Goal: Find specific page/section: Find specific page/section

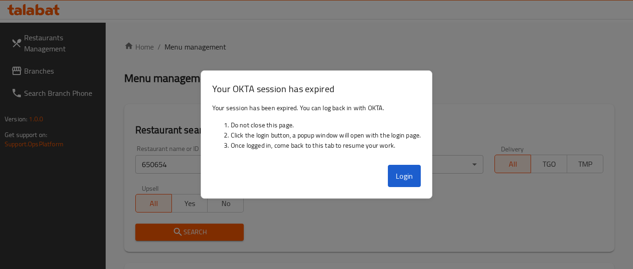
click at [406, 177] on button "Login" at bounding box center [404, 176] width 33 height 22
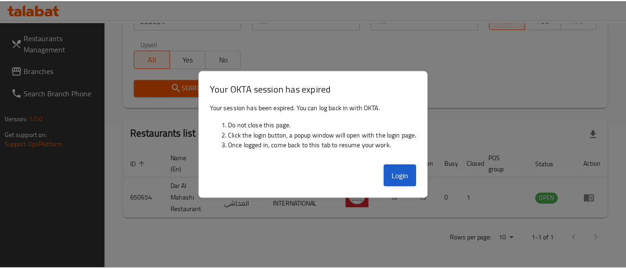
scroll to position [144, 0]
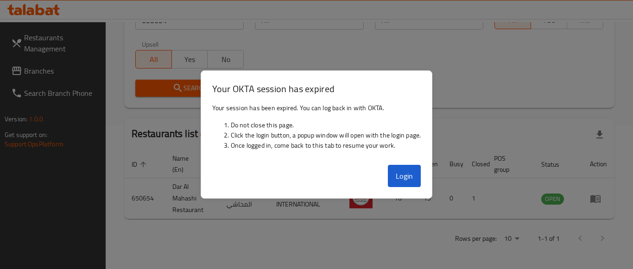
click at [404, 173] on th "Branches" at bounding box center [400, 164] width 32 height 28
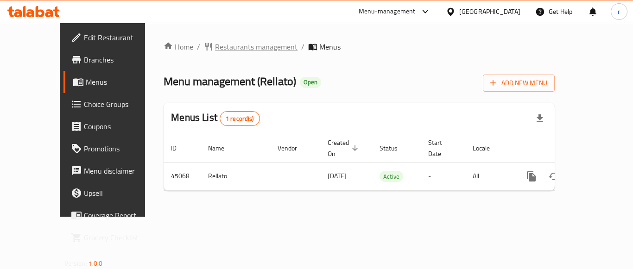
click at [216, 44] on span "Restaurants management" at bounding box center [256, 46] width 82 height 11
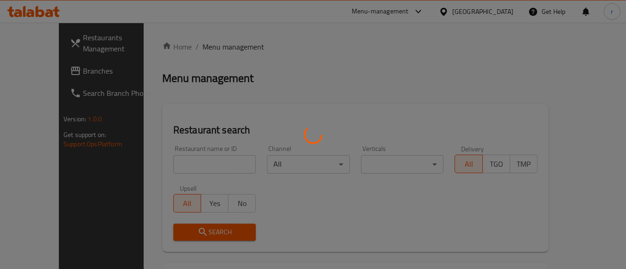
click at [173, 171] on div at bounding box center [313, 134] width 626 height 269
click at [173, 168] on div at bounding box center [313, 134] width 626 height 269
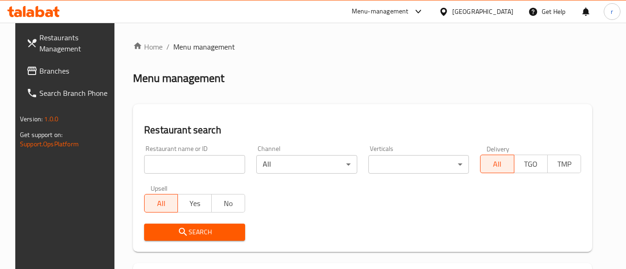
click at [173, 163] on input "search" at bounding box center [194, 164] width 101 height 19
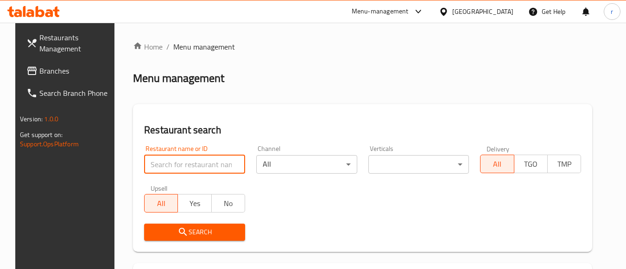
click at [173, 163] on input "search" at bounding box center [194, 164] width 101 height 19
paste input "22967"
type input "22967"
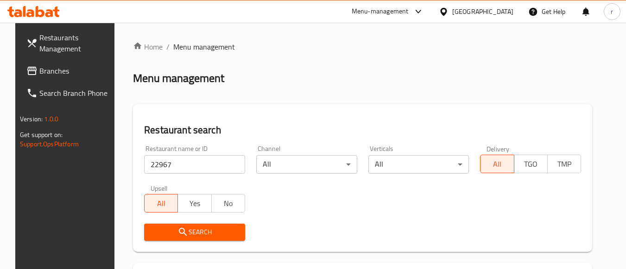
click at [168, 230] on span "Search" at bounding box center [195, 233] width 86 height 12
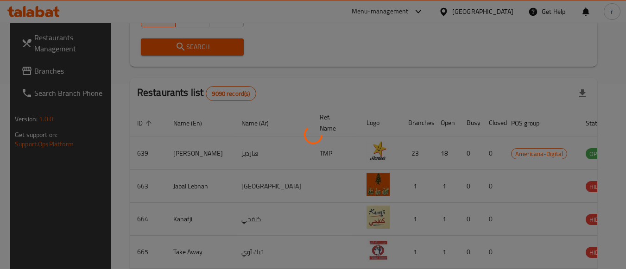
scroll to position [136, 0]
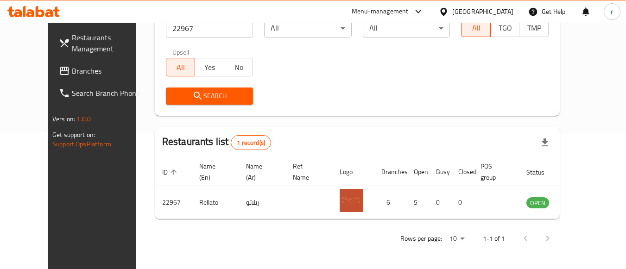
click at [72, 72] on span "Branches" at bounding box center [108, 70] width 73 height 11
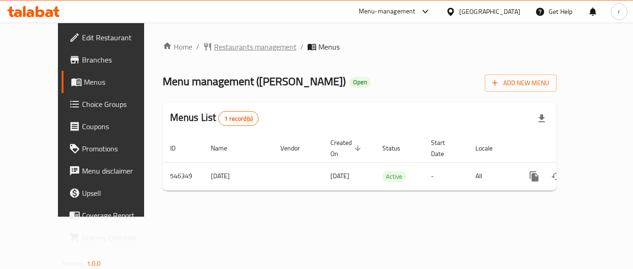
click at [222, 45] on span "Restaurants management" at bounding box center [255, 46] width 82 height 11
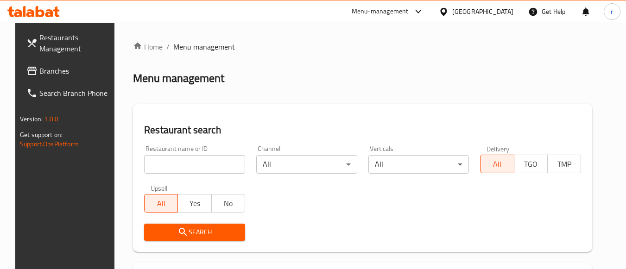
drag, startPoint x: 217, startPoint y: 161, endPoint x: 214, endPoint y: 167, distance: 6.6
click at [215, 166] on input "search" at bounding box center [194, 164] width 101 height 19
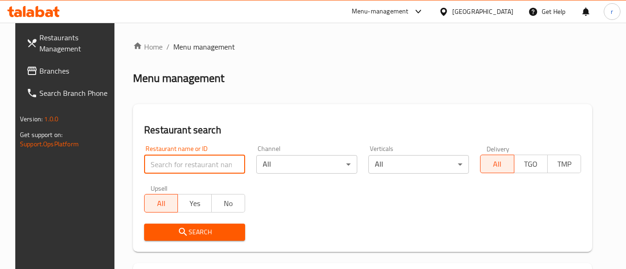
paste input "635793"
type input "635793"
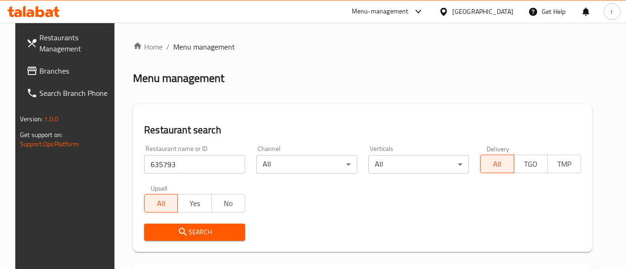
drag, startPoint x: 182, startPoint y: 232, endPoint x: 236, endPoint y: 196, distance: 64.5
click at [183, 232] on span "Search" at bounding box center [195, 233] width 86 height 12
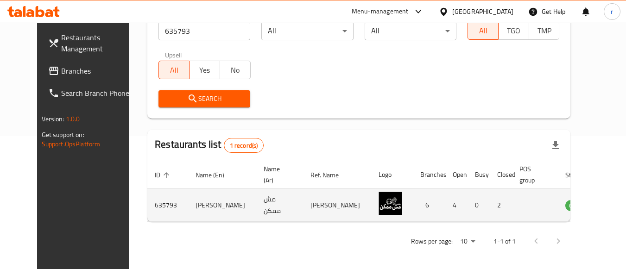
scroll to position [136, 0]
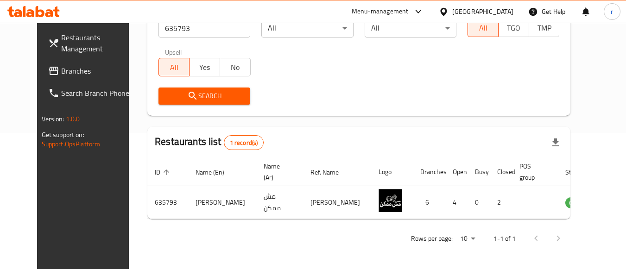
click at [452, 11] on div at bounding box center [445, 11] width 13 height 10
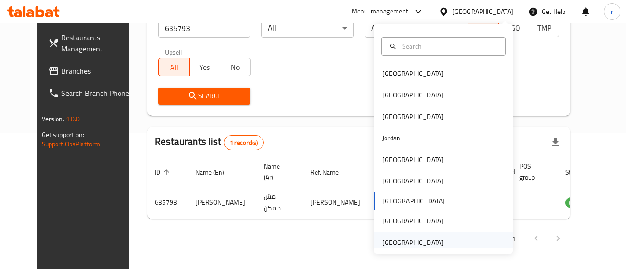
click at [405, 245] on div "United Arab Emirates" at bounding box center [412, 243] width 61 height 10
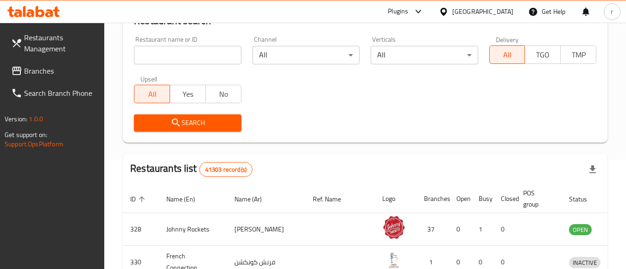
scroll to position [136, 0]
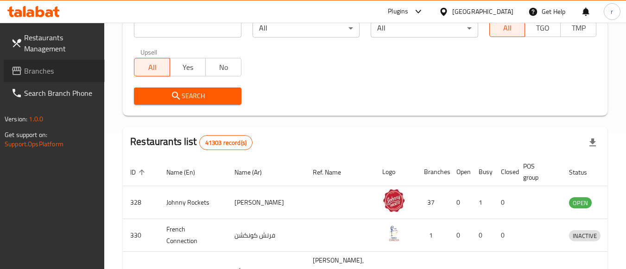
click at [36, 76] on span "Branches" at bounding box center [60, 70] width 73 height 11
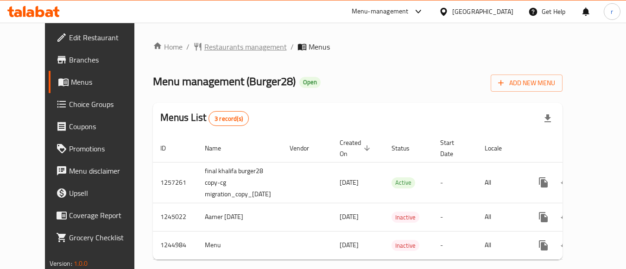
click at [204, 51] on span "Restaurants management" at bounding box center [245, 46] width 82 height 11
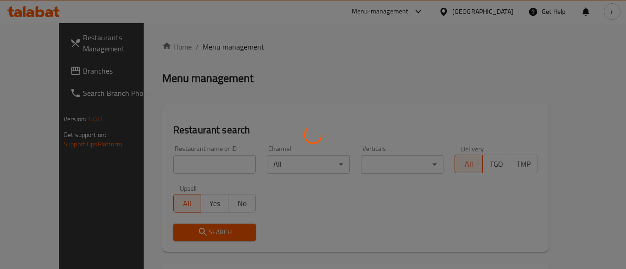
click at [186, 161] on div at bounding box center [313, 134] width 626 height 269
click at [187, 161] on div at bounding box center [313, 134] width 626 height 269
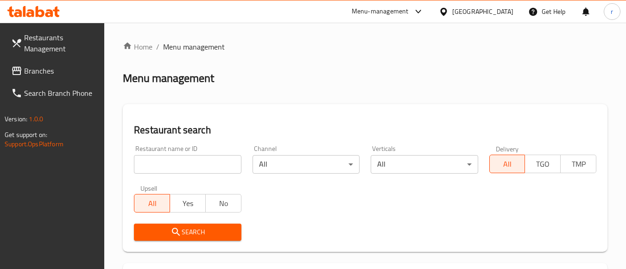
click at [181, 160] on input "search" at bounding box center [187, 164] width 107 height 19
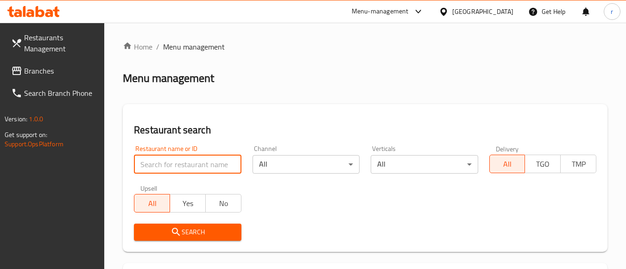
paste input "682321"
type input "682321"
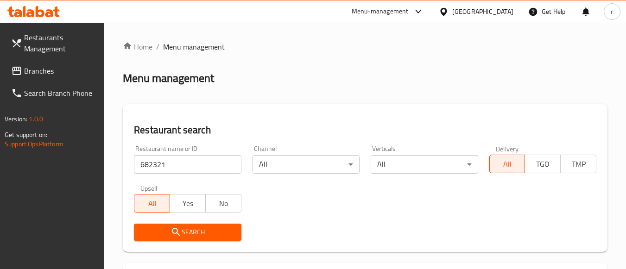
click at [169, 238] on span "Search" at bounding box center [187, 233] width 92 height 12
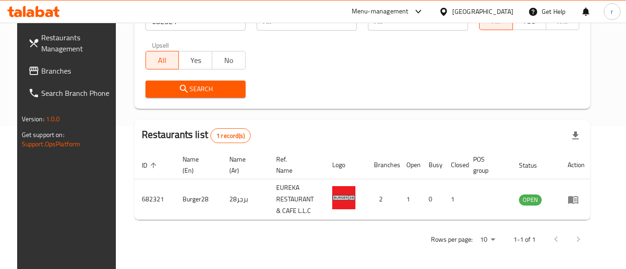
scroll to position [144, 0]
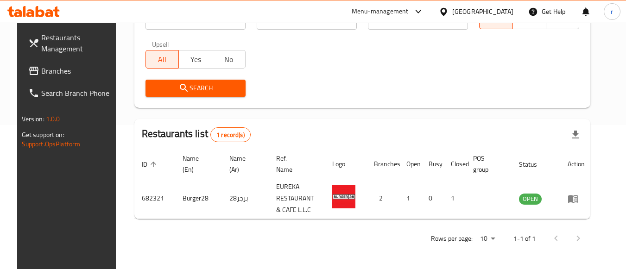
click at [488, 7] on div "United Arab Emirates" at bounding box center [482, 11] width 61 height 10
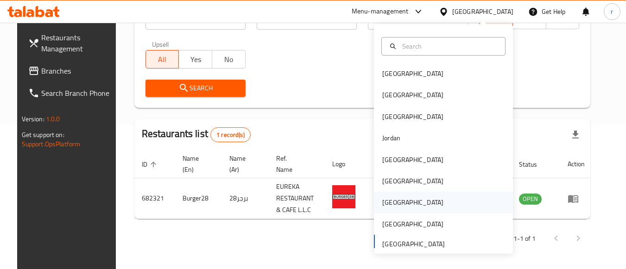
click at [382, 203] on div "[GEOGRAPHIC_DATA]" at bounding box center [412, 202] width 61 height 10
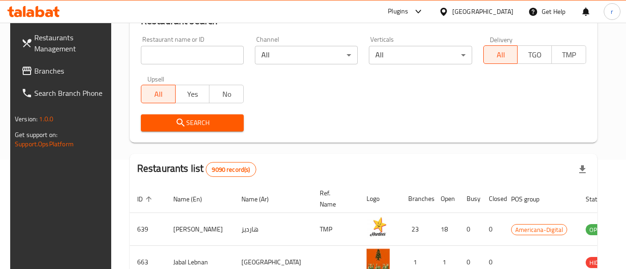
scroll to position [144, 0]
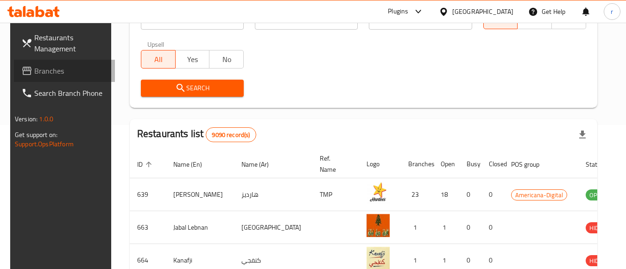
click at [55, 72] on span "Branches" at bounding box center [70, 70] width 73 height 11
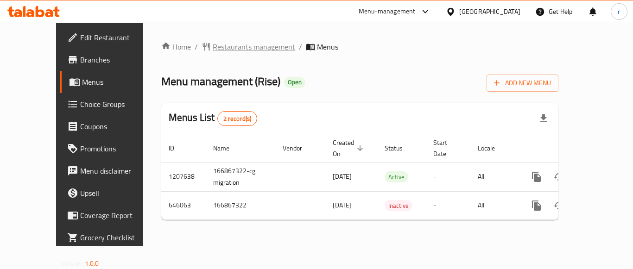
click at [213, 51] on span "Restaurants management" at bounding box center [254, 46] width 82 height 11
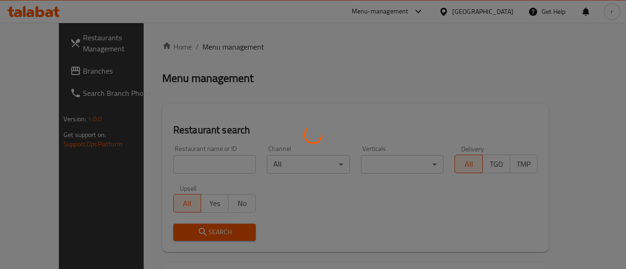
click at [196, 165] on div at bounding box center [313, 134] width 626 height 269
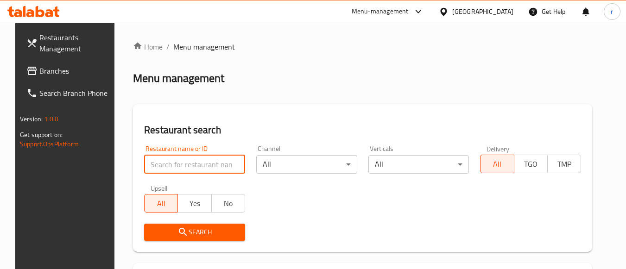
click at [186, 160] on input "search" at bounding box center [194, 164] width 101 height 19
paste input "640827"
type input "640827"
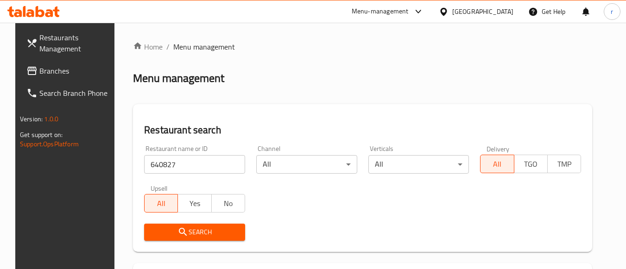
click at [191, 227] on span "Search" at bounding box center [195, 233] width 86 height 12
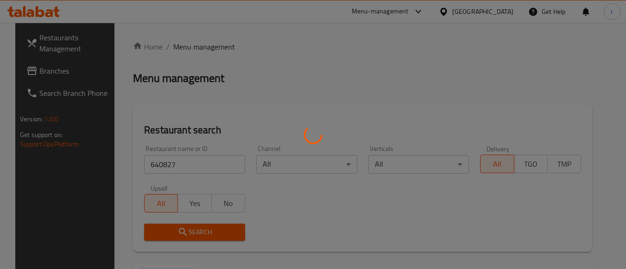
click at [191, 227] on div at bounding box center [313, 134] width 626 height 269
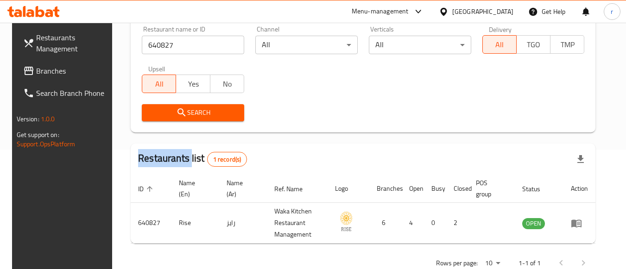
scroll to position [144, 0]
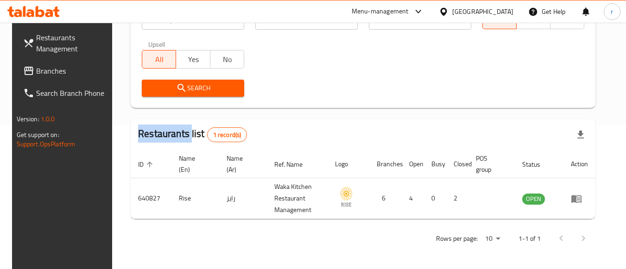
click at [449, 13] on icon at bounding box center [444, 12] width 10 height 10
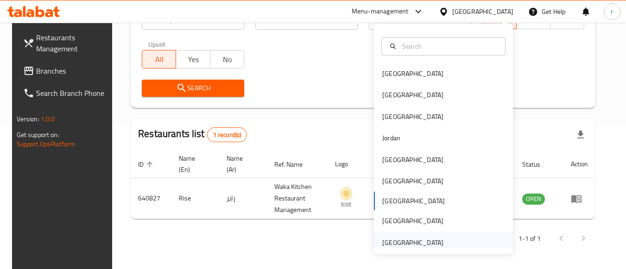
click at [394, 238] on div "[GEOGRAPHIC_DATA]" at bounding box center [412, 243] width 61 height 10
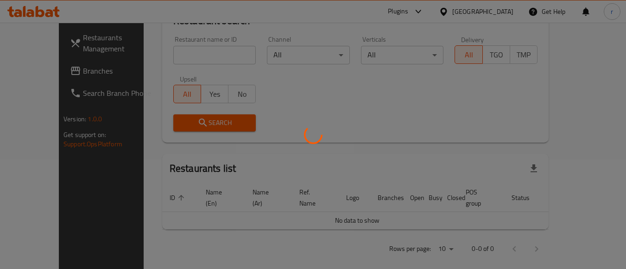
scroll to position [144, 0]
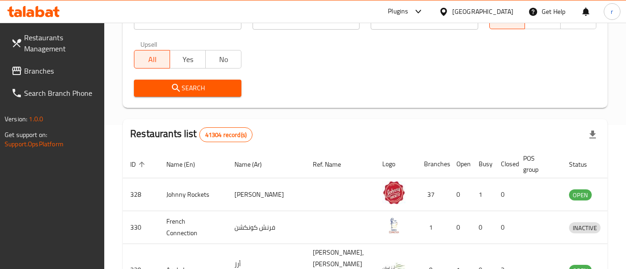
click at [50, 68] on span "Branches" at bounding box center [60, 70] width 73 height 11
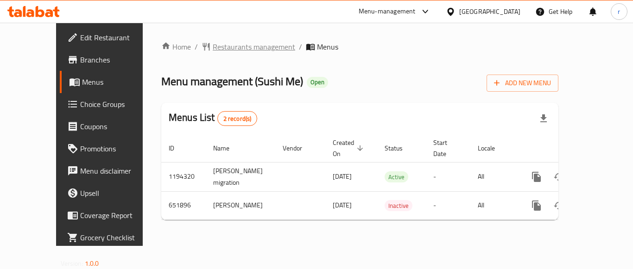
click at [223, 48] on span "Restaurants management" at bounding box center [254, 46] width 82 height 11
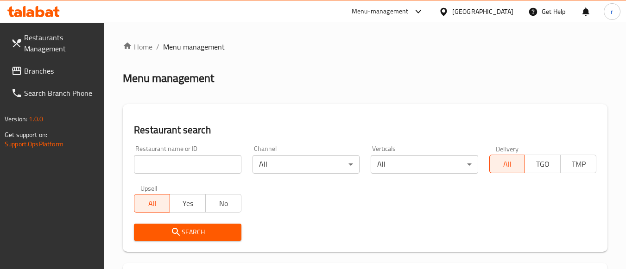
click at [167, 161] on input "search" at bounding box center [187, 164] width 107 height 19
paste input "641258"
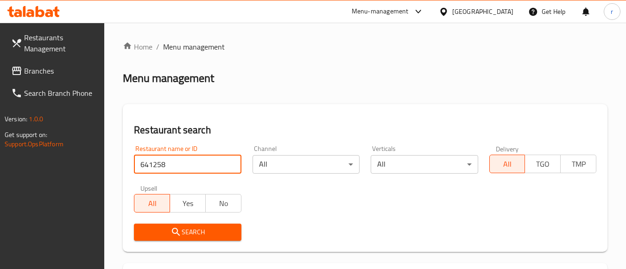
type input "641258"
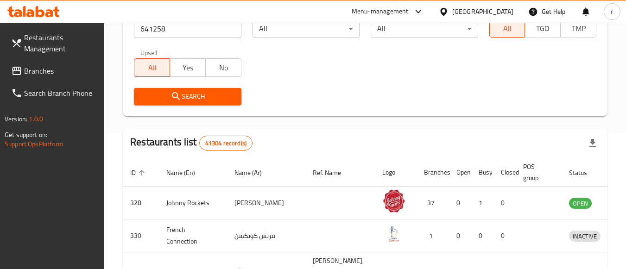
scroll to position [139, 0]
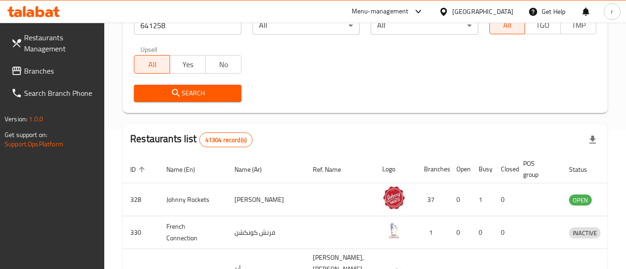
click at [203, 96] on span "Search" at bounding box center [187, 94] width 92 height 12
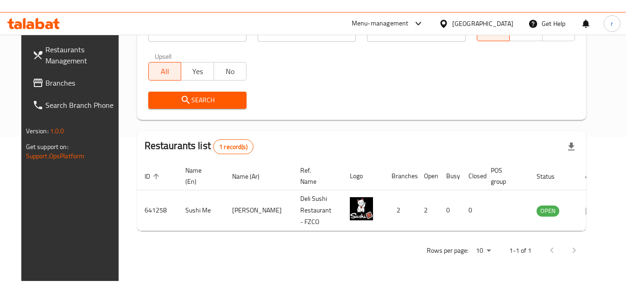
scroll to position [120, 0]
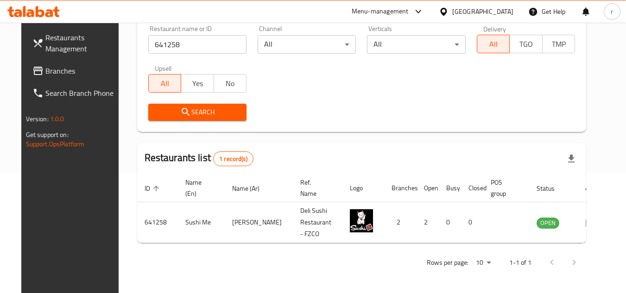
click at [454, 6] on div "[GEOGRAPHIC_DATA]" at bounding box center [482, 11] width 61 height 10
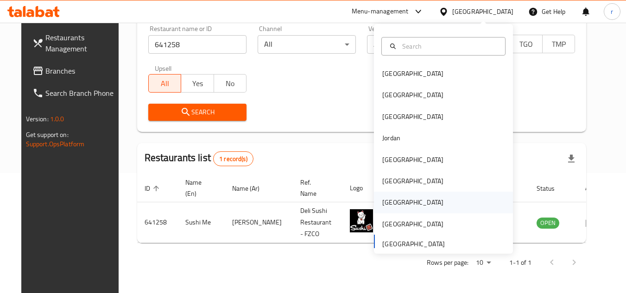
click at [390, 203] on div "[GEOGRAPHIC_DATA]" at bounding box center [412, 202] width 61 height 10
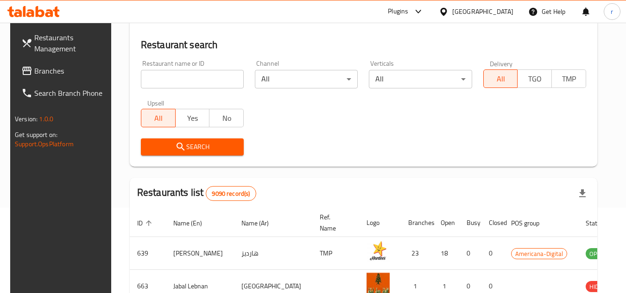
scroll to position [120, 0]
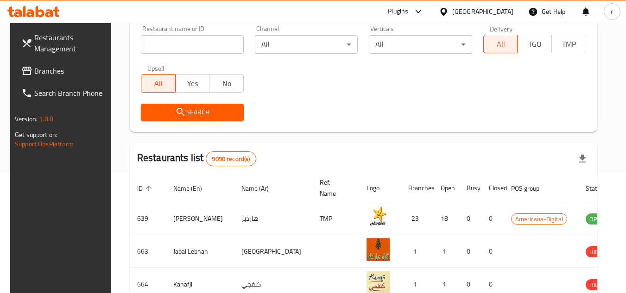
click at [55, 70] on span "Branches" at bounding box center [70, 70] width 73 height 11
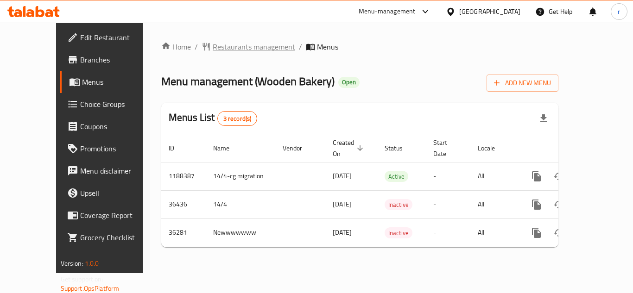
click at [237, 46] on span "Restaurants management" at bounding box center [254, 46] width 82 height 11
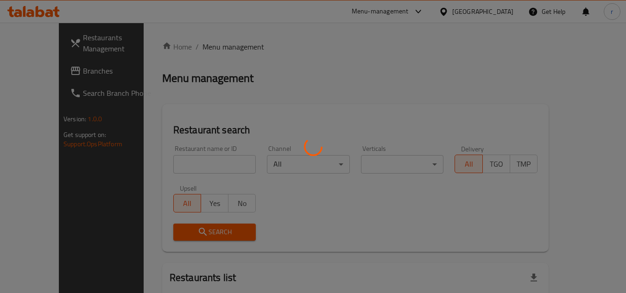
click at [196, 165] on div at bounding box center [313, 146] width 626 height 293
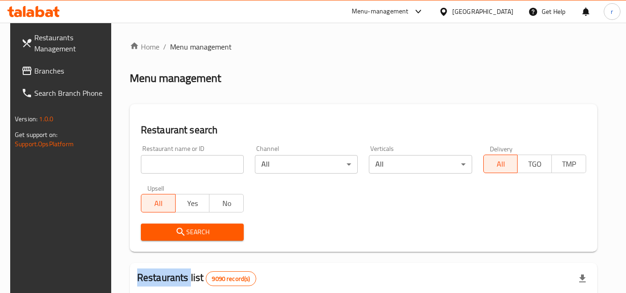
click at [196, 165] on div at bounding box center [313, 146] width 626 height 293
click at [196, 165] on input "search" at bounding box center [192, 164] width 103 height 19
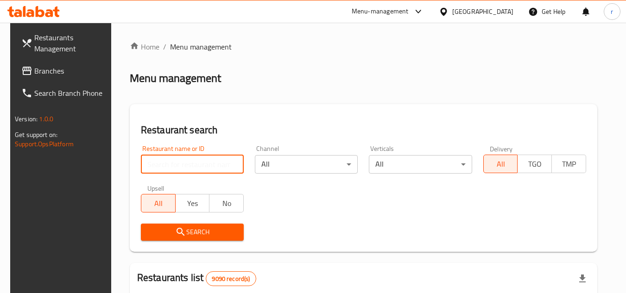
paste input "18516"
type input "18516"
click at [210, 224] on button "Search" at bounding box center [192, 232] width 103 height 17
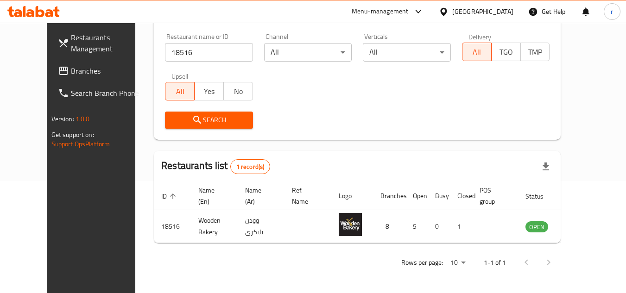
scroll to position [112, 0]
click at [501, 16] on div "[GEOGRAPHIC_DATA]" at bounding box center [482, 11] width 61 height 10
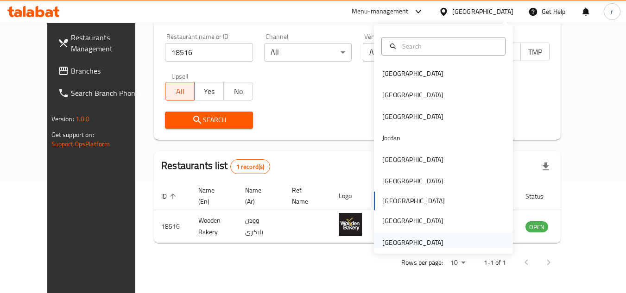
click at [423, 241] on div "[GEOGRAPHIC_DATA]" at bounding box center [412, 243] width 61 height 10
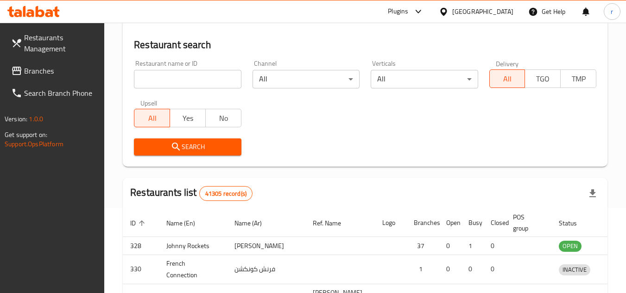
scroll to position [112, 0]
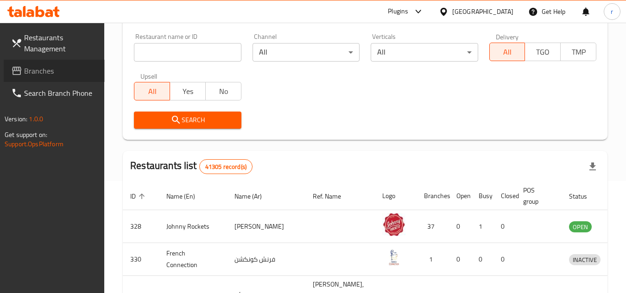
click at [44, 65] on span "Branches" at bounding box center [60, 70] width 73 height 11
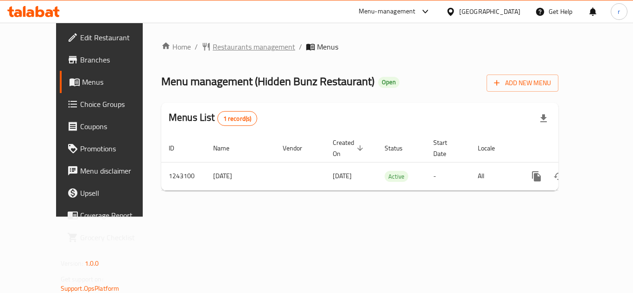
click at [221, 48] on span "Restaurants management" at bounding box center [254, 46] width 82 height 11
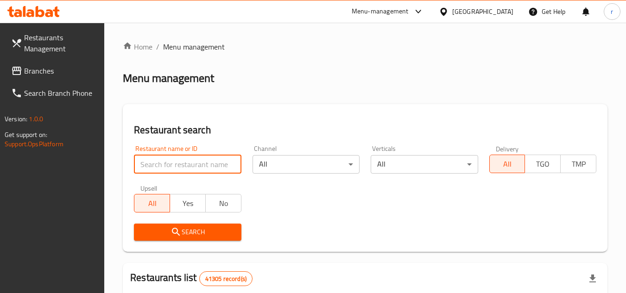
drag, startPoint x: 150, startPoint y: 164, endPoint x: 176, endPoint y: 175, distance: 28.4
click at [150, 164] on input "search" at bounding box center [187, 164] width 107 height 19
paste input "681463"
type input "681463"
click at [192, 240] on button "Search" at bounding box center [187, 232] width 107 height 17
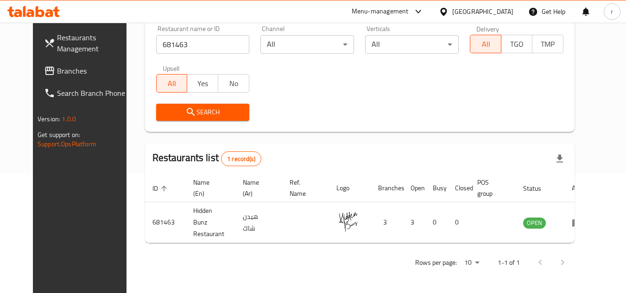
scroll to position [112, 0]
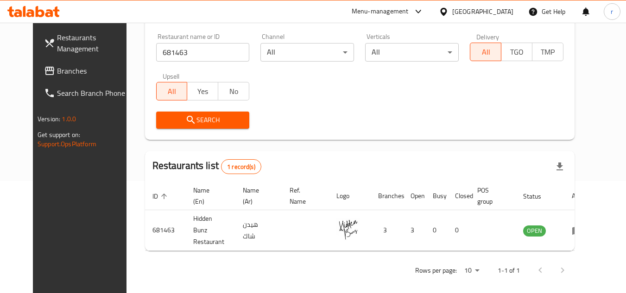
click at [444, 15] on icon at bounding box center [443, 11] width 6 height 8
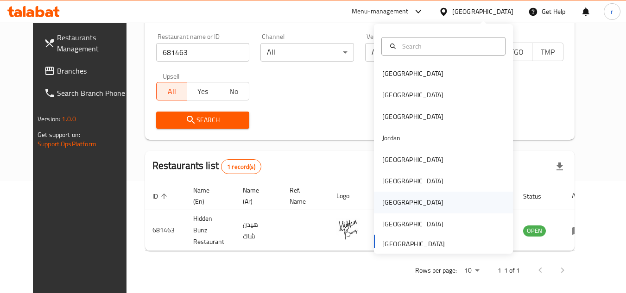
click at [386, 203] on div "[GEOGRAPHIC_DATA]" at bounding box center [412, 202] width 61 height 10
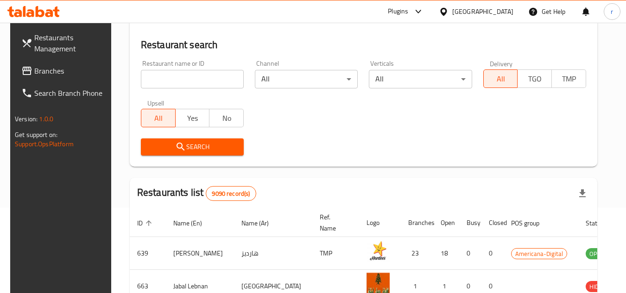
scroll to position [112, 0]
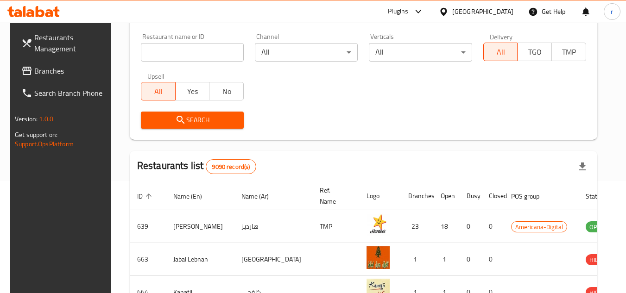
click at [36, 68] on span "Branches" at bounding box center [70, 70] width 73 height 11
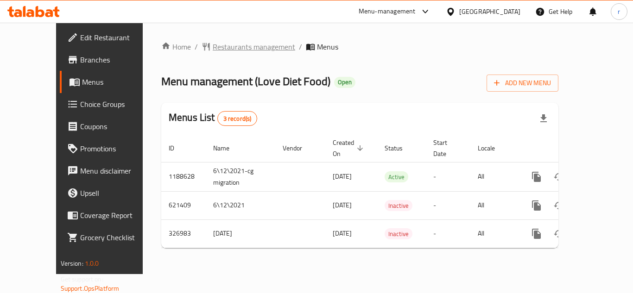
click at [232, 52] on span "Restaurants management" at bounding box center [254, 46] width 82 height 11
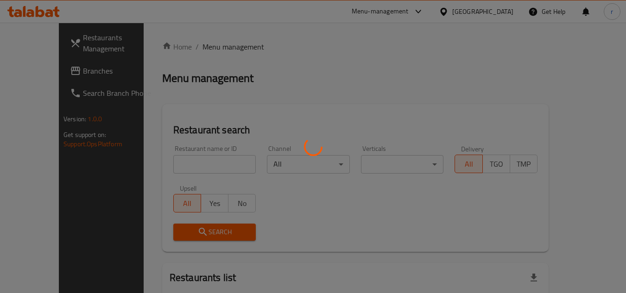
click at [172, 159] on div at bounding box center [313, 146] width 626 height 293
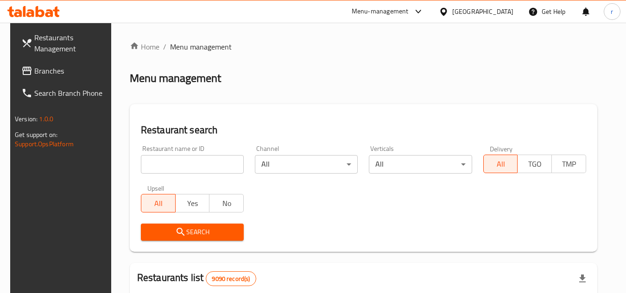
click at [174, 161] on div at bounding box center [313, 146] width 626 height 293
click at [174, 161] on input "search" at bounding box center [192, 164] width 103 height 19
paste input "617703"
type input "617703"
click at [168, 230] on span "Search" at bounding box center [192, 233] width 88 height 12
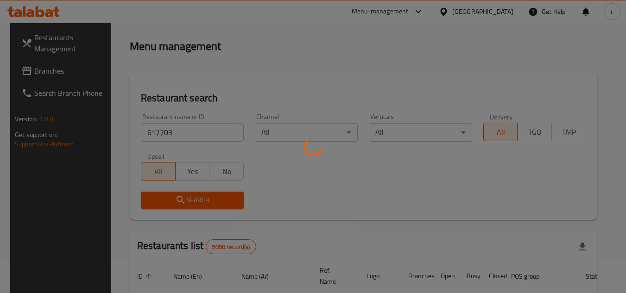
scroll to position [93, 0]
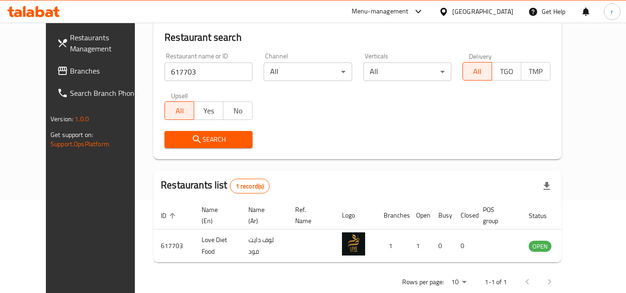
click at [70, 76] on span "Branches" at bounding box center [106, 70] width 73 height 11
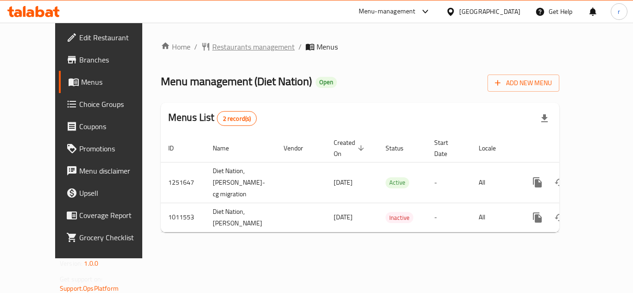
click at [212, 46] on span "Restaurants management" at bounding box center [253, 46] width 82 height 11
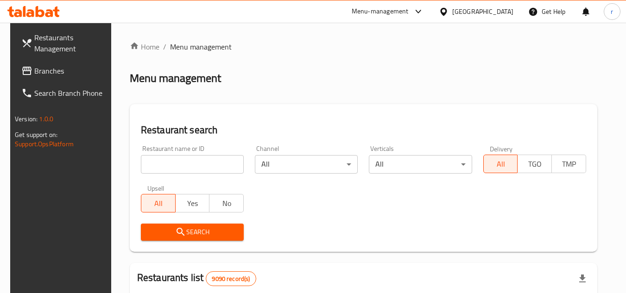
click at [187, 158] on input "search" at bounding box center [192, 164] width 103 height 19
paste input "660624"
type input "660624"
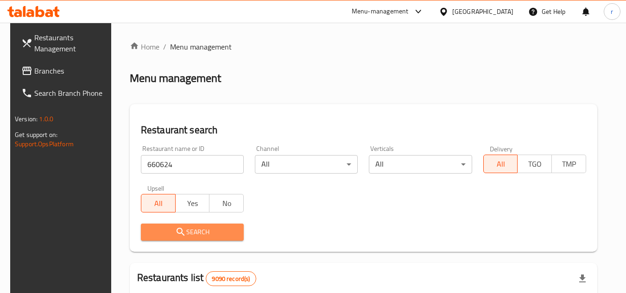
click at [163, 231] on span "Search" at bounding box center [192, 233] width 88 height 12
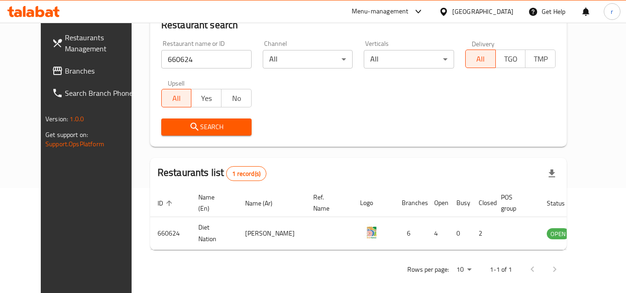
scroll to position [112, 0]
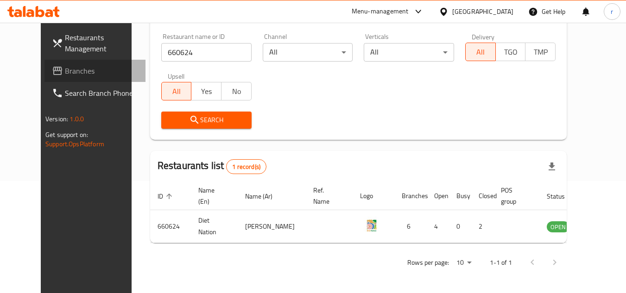
click at [65, 69] on span "Branches" at bounding box center [101, 70] width 73 height 11
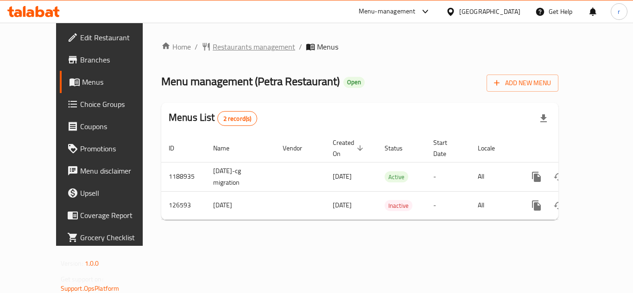
click at [217, 51] on span "Restaurants management" at bounding box center [254, 46] width 82 height 11
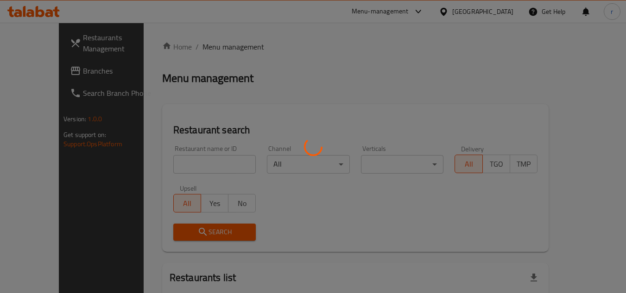
click at [194, 161] on div at bounding box center [313, 146] width 626 height 293
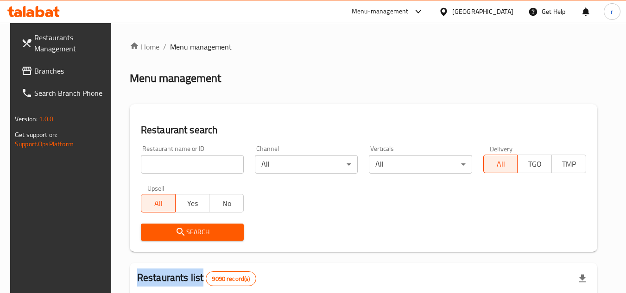
click at [194, 161] on input "search" at bounding box center [192, 164] width 103 height 19
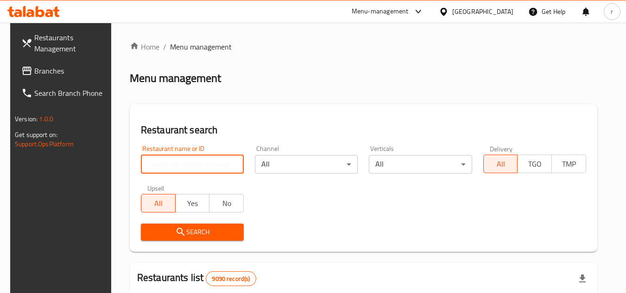
paste input "609109"
type input "609109"
click at [175, 229] on icon "submit" at bounding box center [180, 232] width 11 height 11
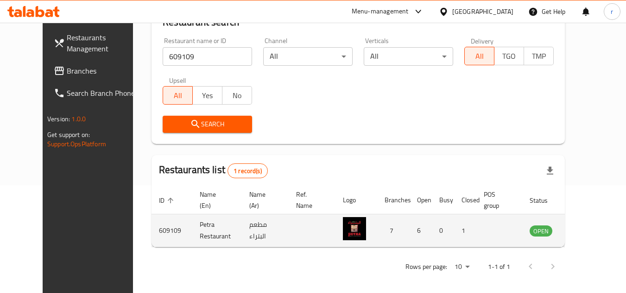
scroll to position [112, 0]
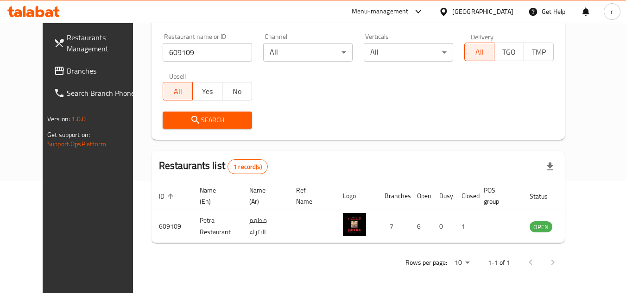
drag, startPoint x: 505, startPoint y: 9, endPoint x: 507, endPoint y: 18, distance: 9.4
click at [505, 9] on div "[GEOGRAPHIC_DATA]" at bounding box center [482, 11] width 61 height 10
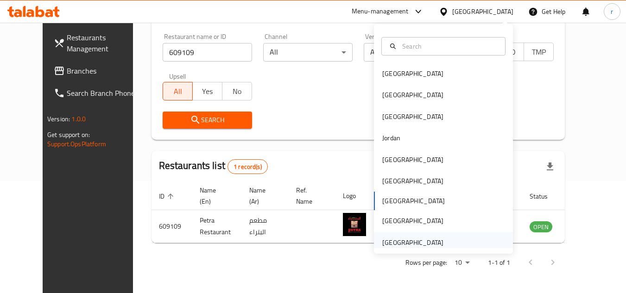
click at [408, 241] on div "[GEOGRAPHIC_DATA]" at bounding box center [412, 243] width 61 height 10
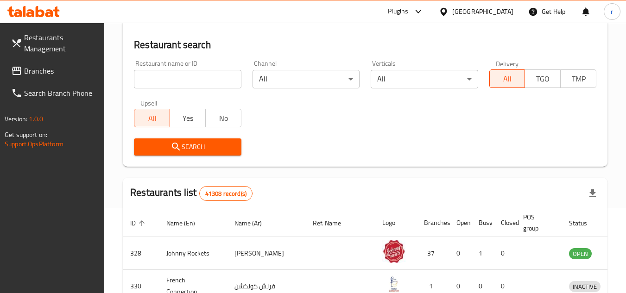
scroll to position [112, 0]
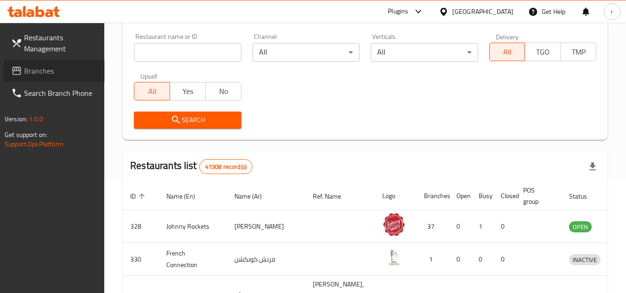
click at [36, 69] on span "Branches" at bounding box center [60, 70] width 73 height 11
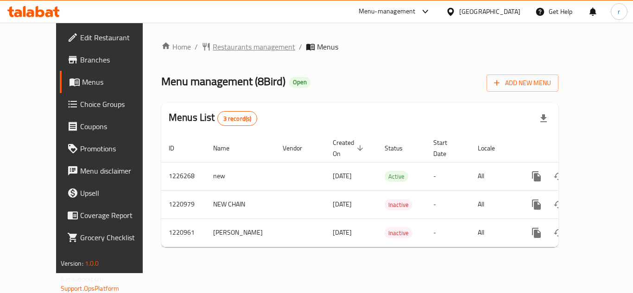
click at [222, 47] on span "Restaurants management" at bounding box center [254, 46] width 82 height 11
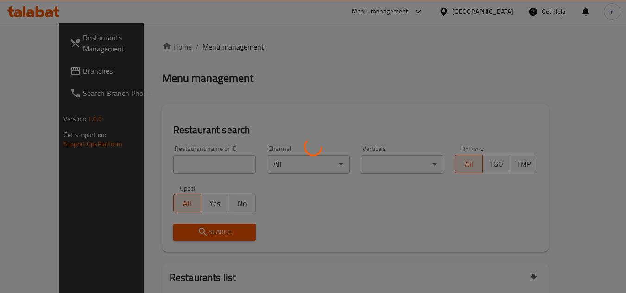
click at [183, 155] on div at bounding box center [313, 146] width 626 height 293
click at [183, 160] on div at bounding box center [313, 146] width 626 height 293
click at [185, 167] on div at bounding box center [313, 146] width 626 height 293
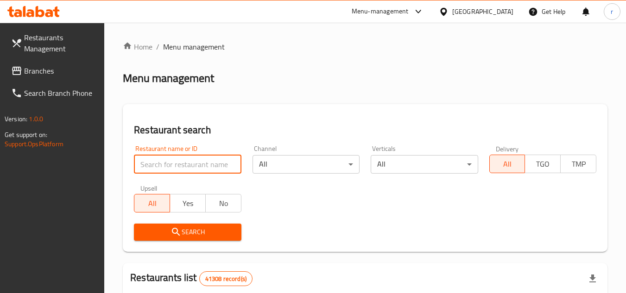
click at [183, 166] on input "search" at bounding box center [187, 164] width 107 height 19
paste input "673366"
type input "673366"
click at [251, 122] on div "Restaurant search Restaurant name or ID 673366 Restaurant name or ID Channel Al…" at bounding box center [365, 178] width 485 height 148
click at [213, 228] on span "Search" at bounding box center [187, 233] width 92 height 12
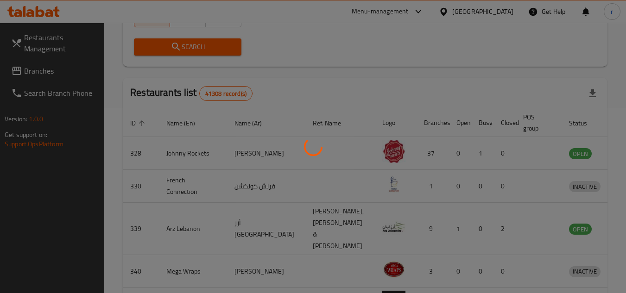
scroll to position [120, 0]
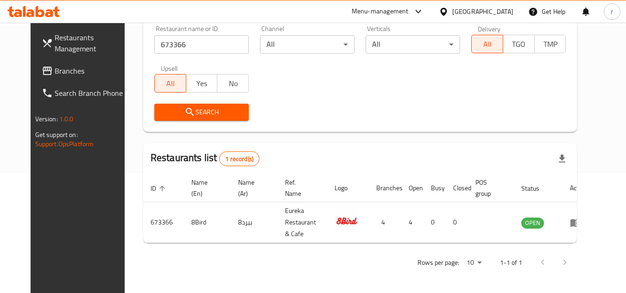
click at [492, 11] on div "[GEOGRAPHIC_DATA]" at bounding box center [482, 11] width 61 height 10
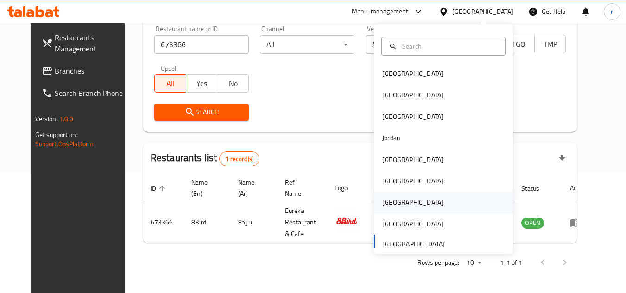
click at [387, 201] on div "[GEOGRAPHIC_DATA]" at bounding box center [412, 202] width 61 height 10
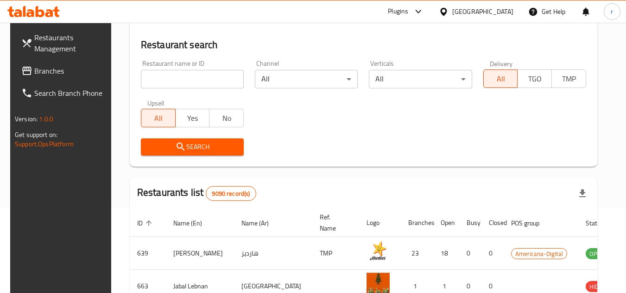
scroll to position [120, 0]
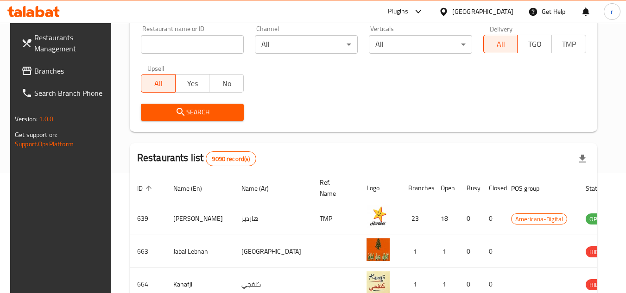
click at [34, 73] on span "Branches" at bounding box center [70, 70] width 73 height 11
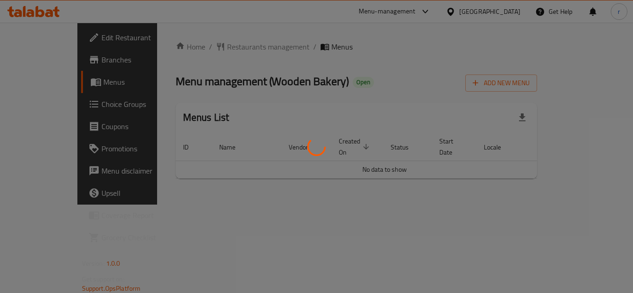
click at [216, 46] on div at bounding box center [316, 146] width 633 height 293
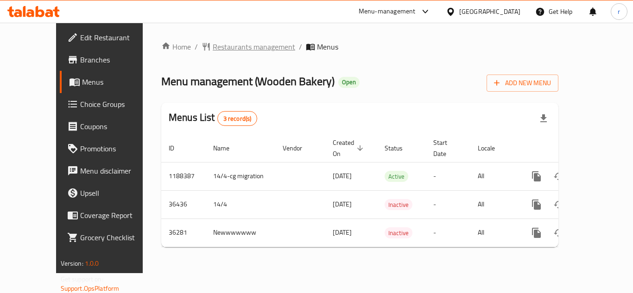
click at [213, 48] on span "Restaurants management" at bounding box center [254, 46] width 82 height 11
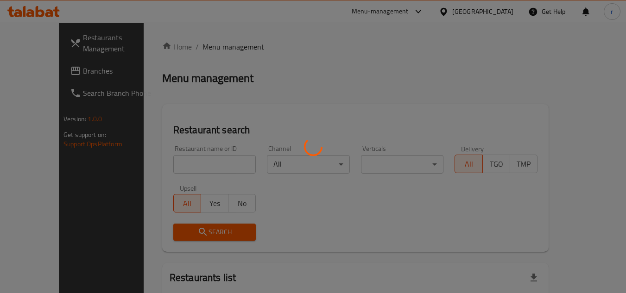
click at [184, 158] on div at bounding box center [313, 146] width 626 height 293
click at [183, 165] on div at bounding box center [313, 146] width 626 height 293
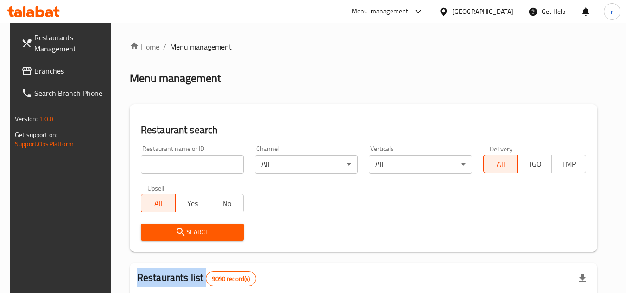
click at [183, 165] on div at bounding box center [313, 146] width 626 height 293
click at [183, 165] on input "search" at bounding box center [192, 164] width 103 height 19
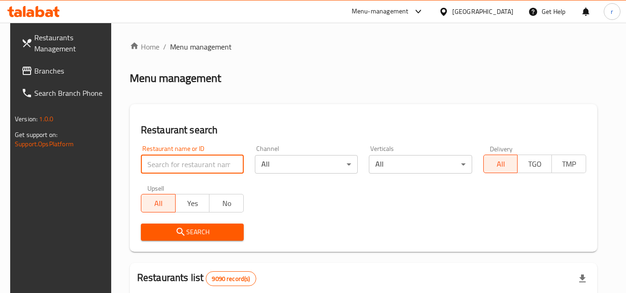
click at [183, 165] on input "search" at bounding box center [192, 164] width 103 height 19
paste input "18516"
type input "18516"
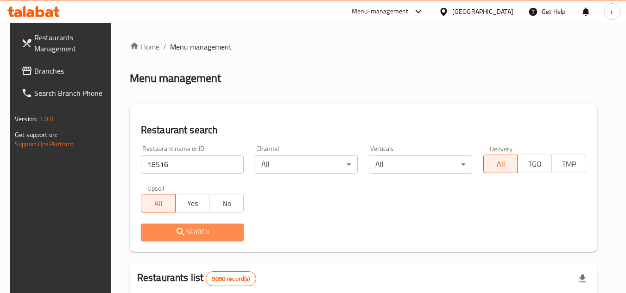
click at [160, 231] on span "Search" at bounding box center [192, 233] width 88 height 12
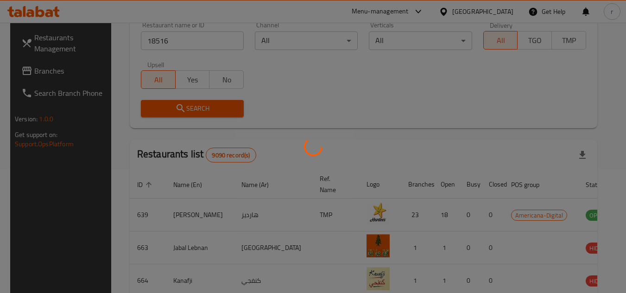
scroll to position [112, 0]
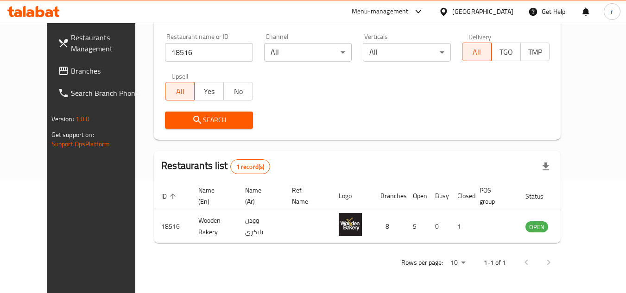
click at [71, 75] on span "Branches" at bounding box center [107, 70] width 73 height 11
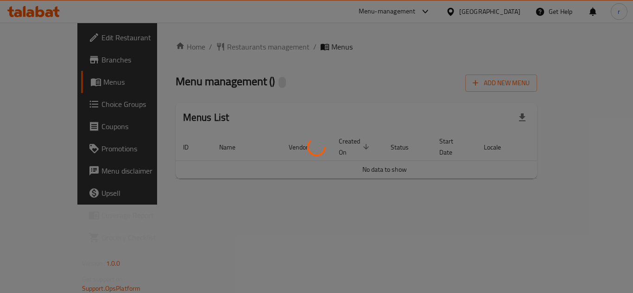
click at [216, 54] on div at bounding box center [316, 146] width 633 height 293
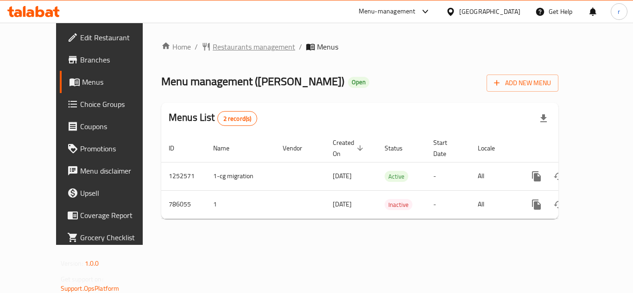
click at [213, 46] on span "Restaurants management" at bounding box center [254, 46] width 82 height 11
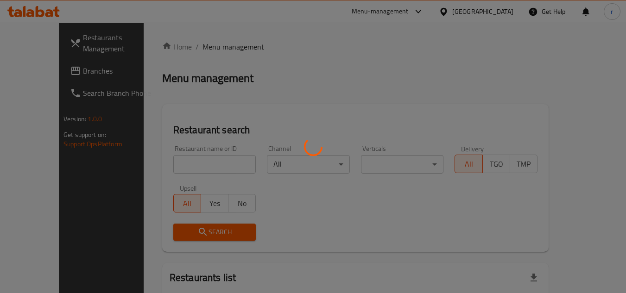
click at [179, 168] on div at bounding box center [313, 146] width 626 height 293
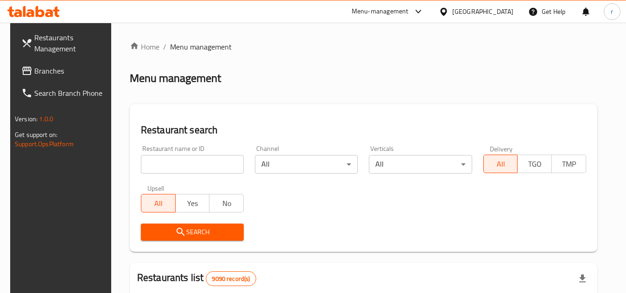
click at [181, 162] on div at bounding box center [313, 146] width 626 height 293
